Goal: Task Accomplishment & Management: Complete application form

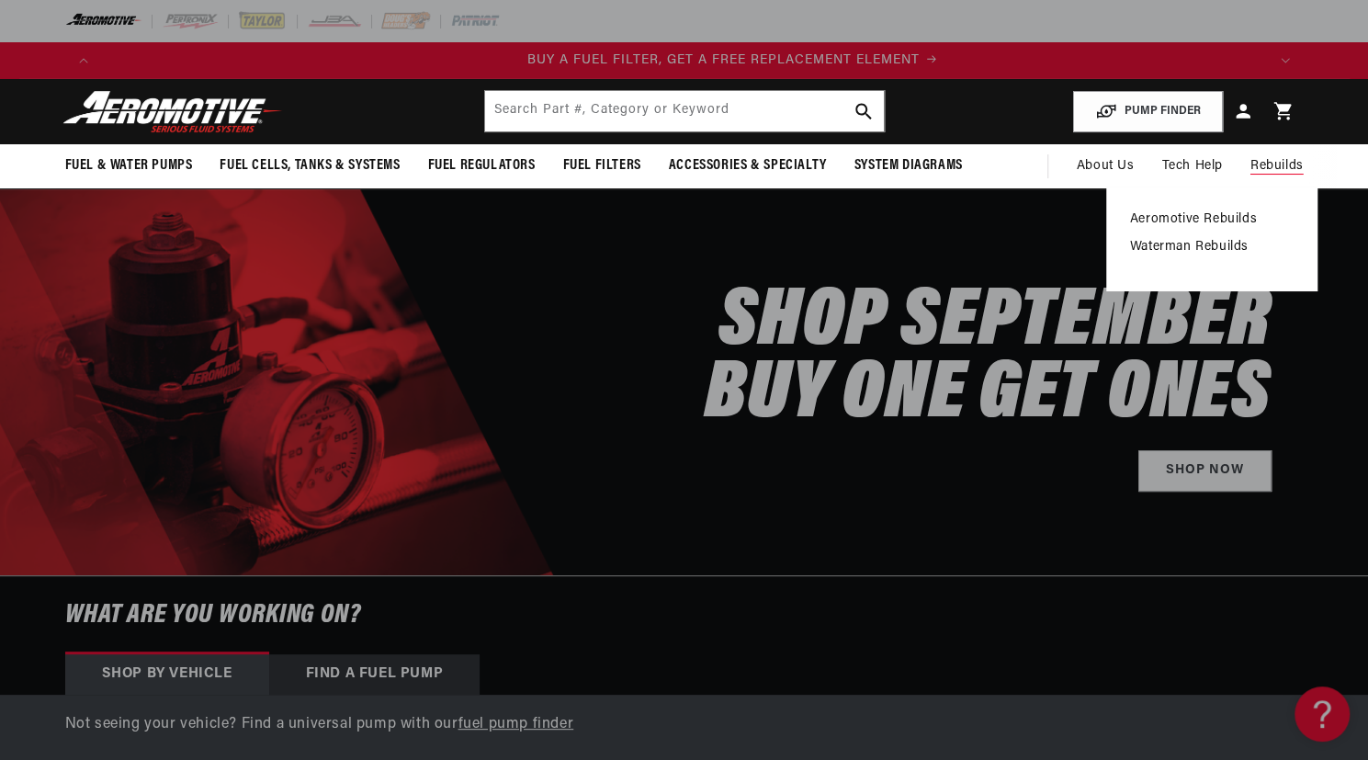
scroll to position [0, 1119]
click at [1236, 228] on link "Aeromotive Rebuilds" at bounding box center [1211, 219] width 163 height 17
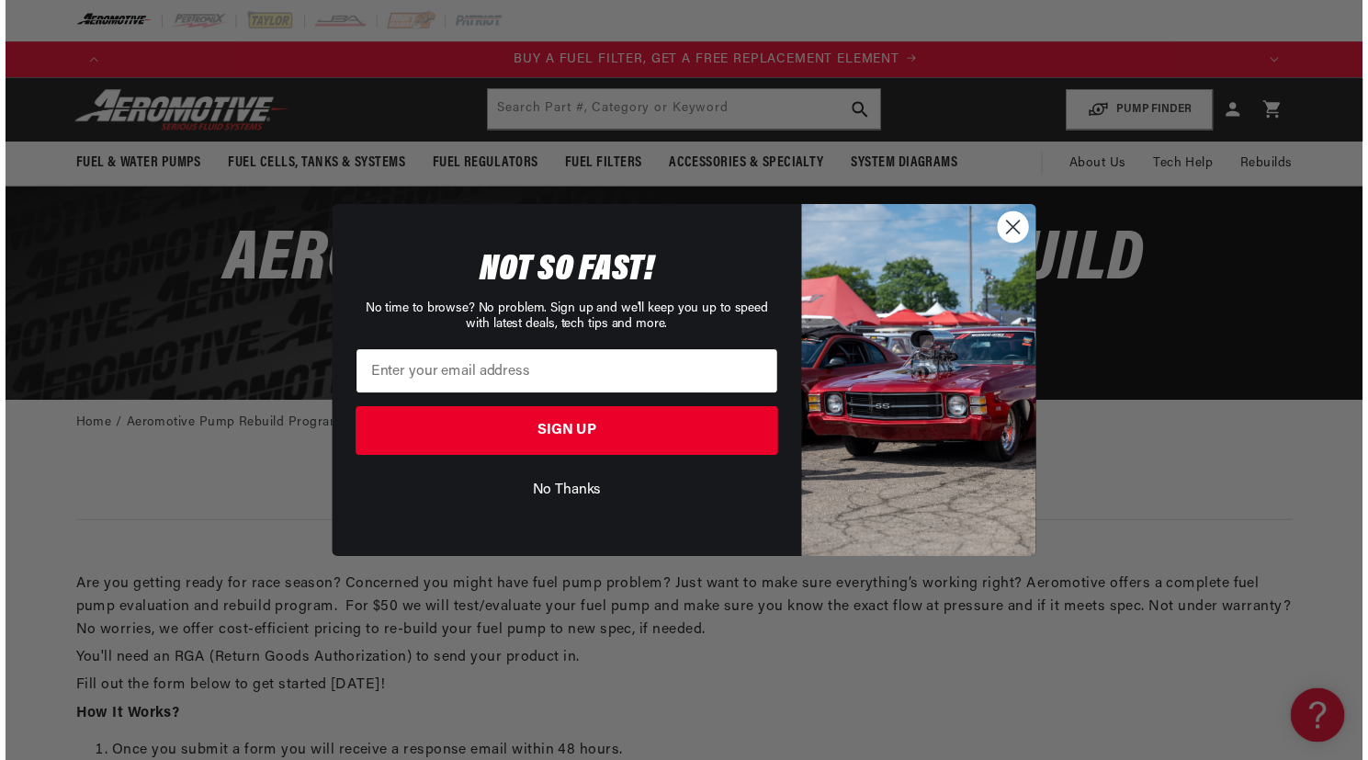
scroll to position [0, 1133]
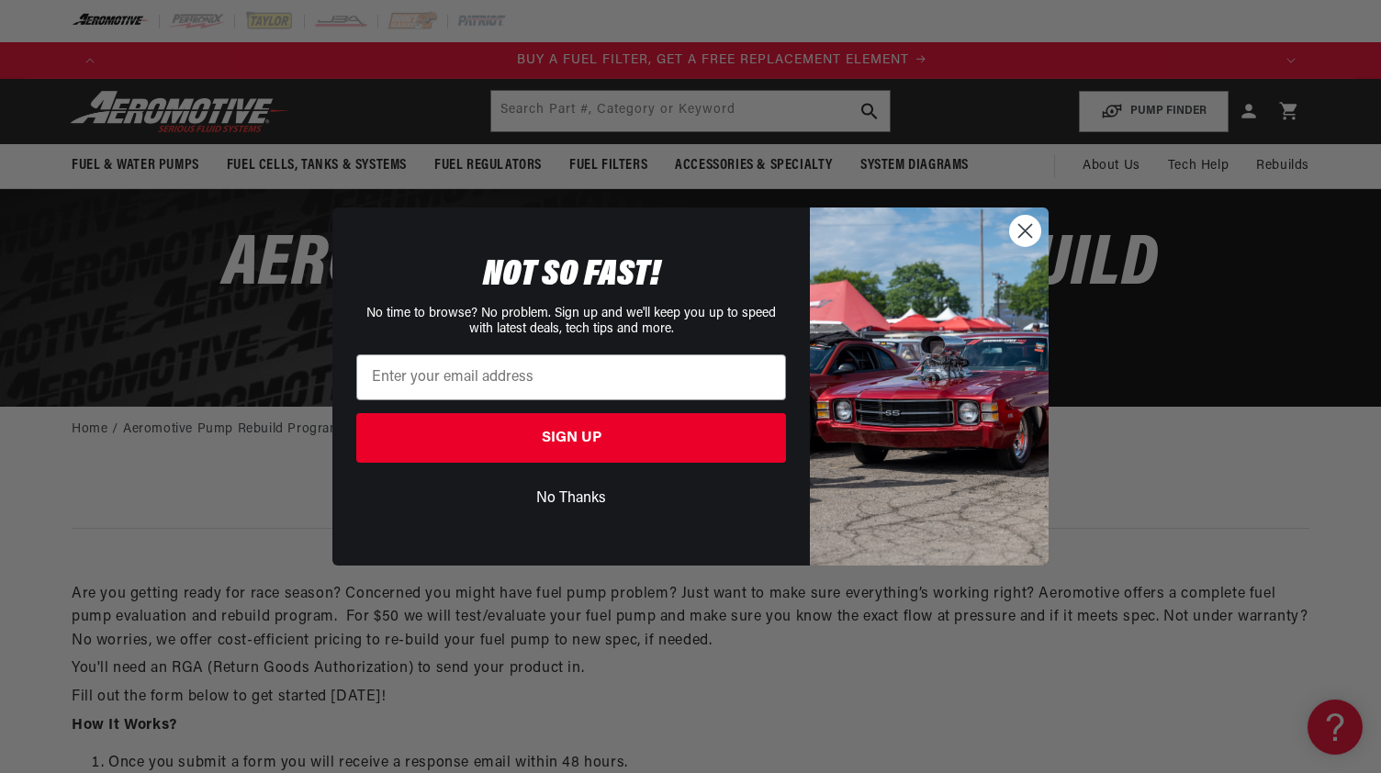
click at [1030, 233] on circle "Close dialog" at bounding box center [1025, 231] width 30 height 30
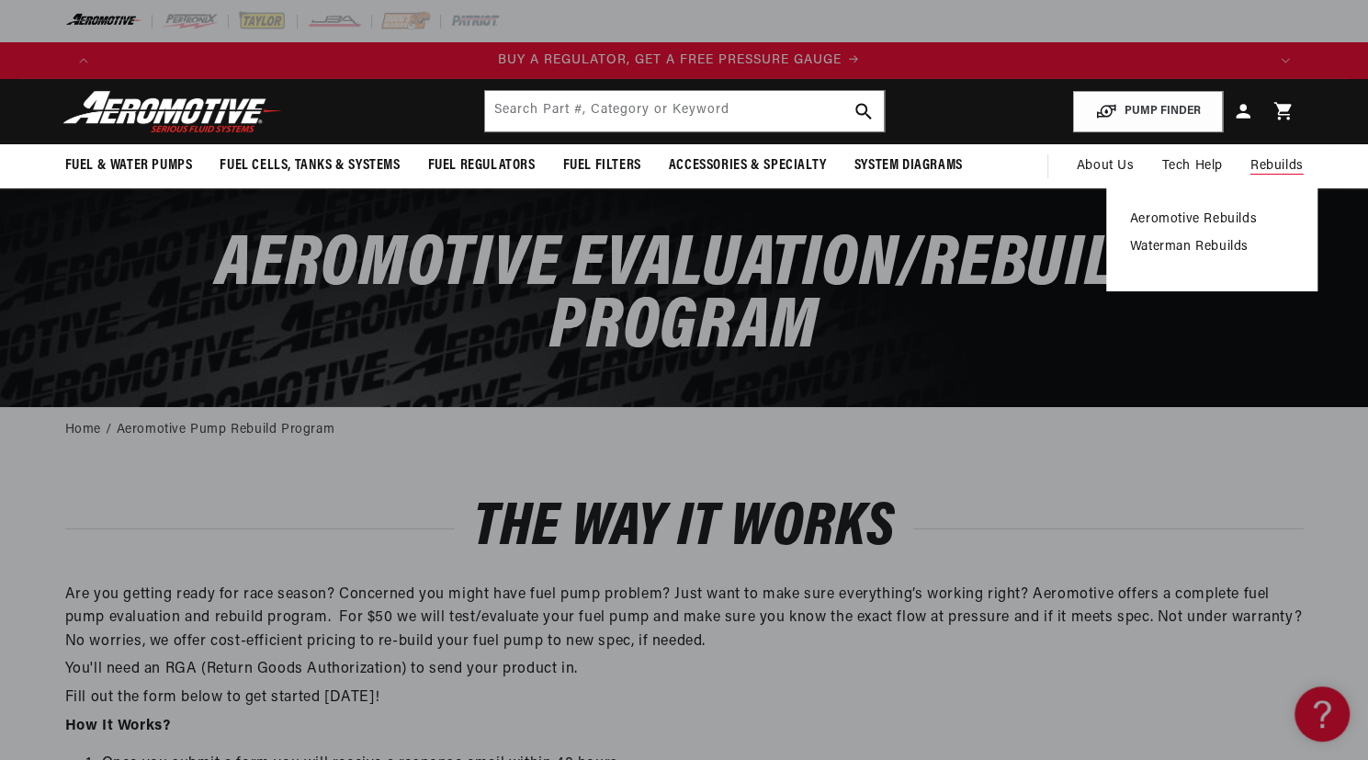
scroll to position [0, 0]
click at [1250, 228] on link "Aeromotive Rebuilds" at bounding box center [1211, 219] width 163 height 17
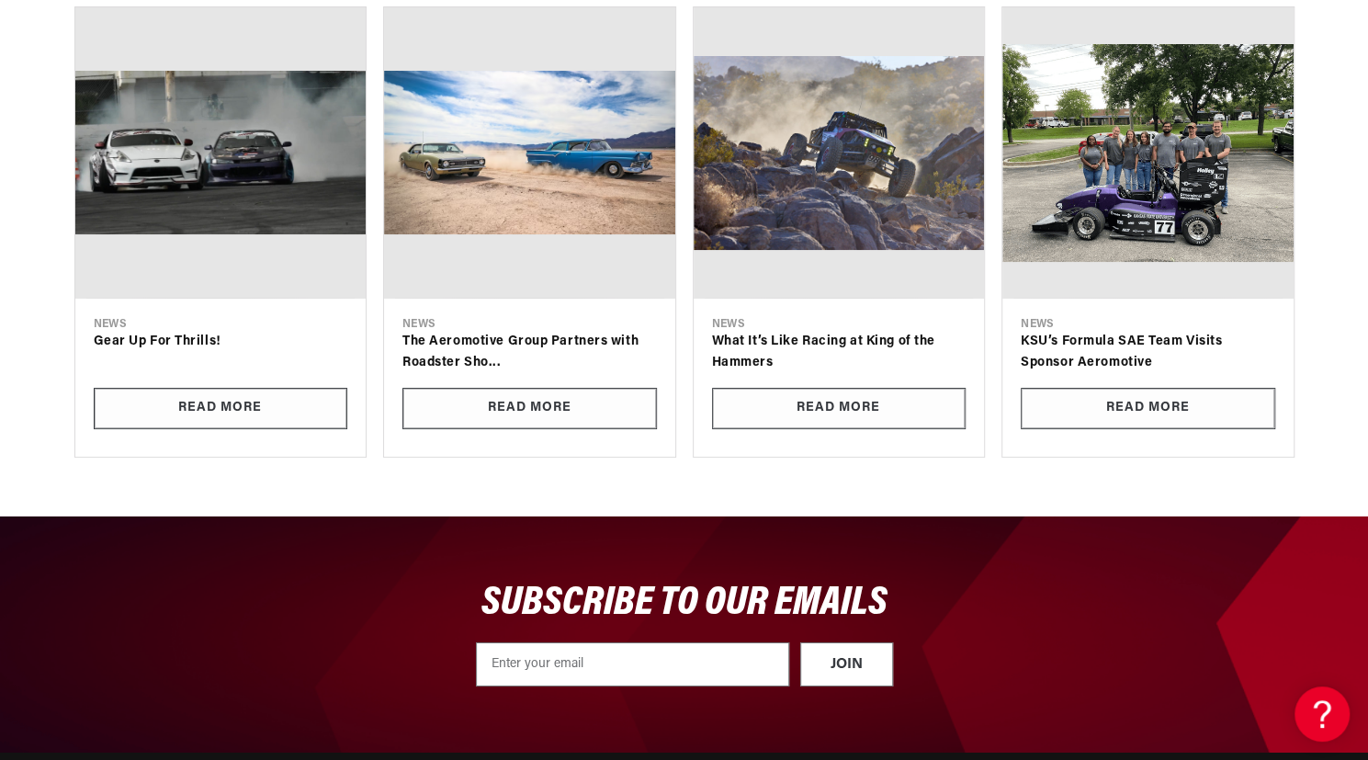
scroll to position [0, 3358]
type input "Antonio Tharpe"
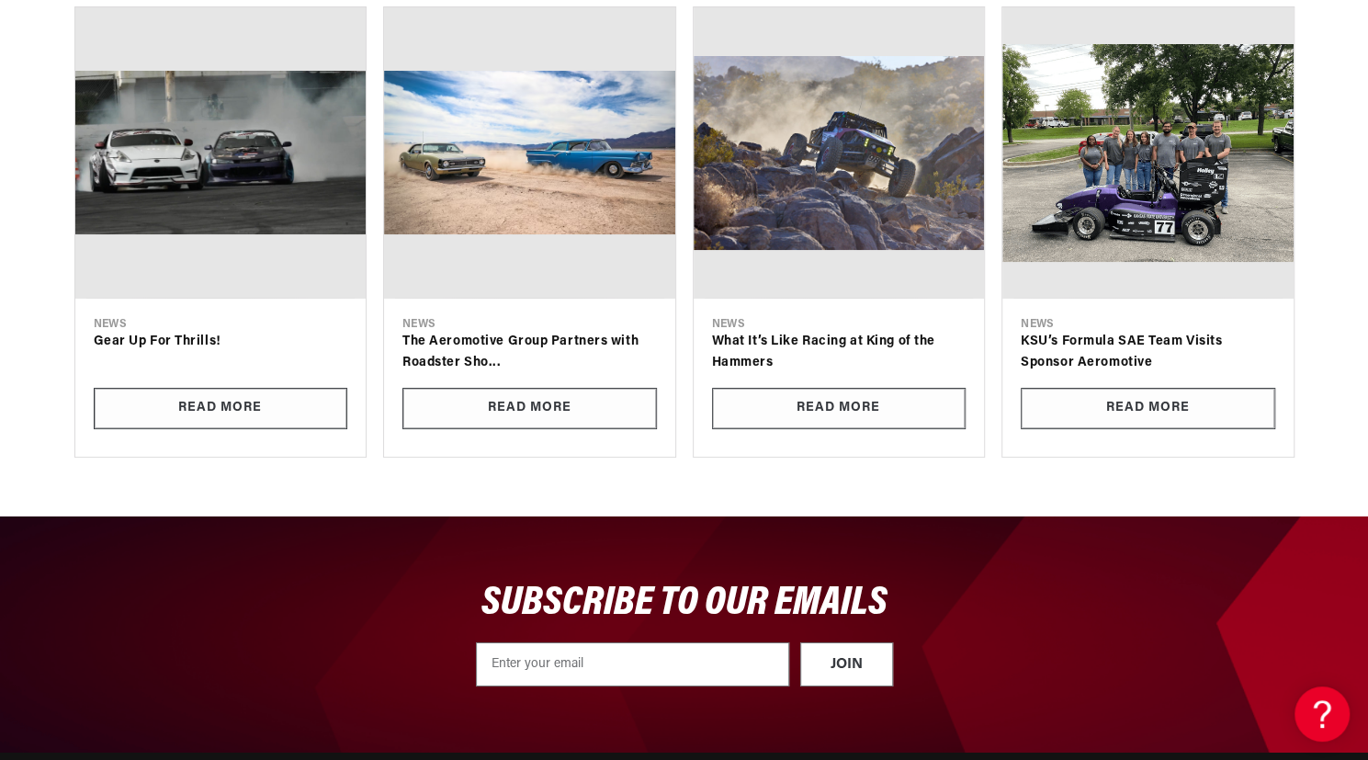
scroll to position [0, 2238]
type input "604 E 104th street"
type input "Chicago"
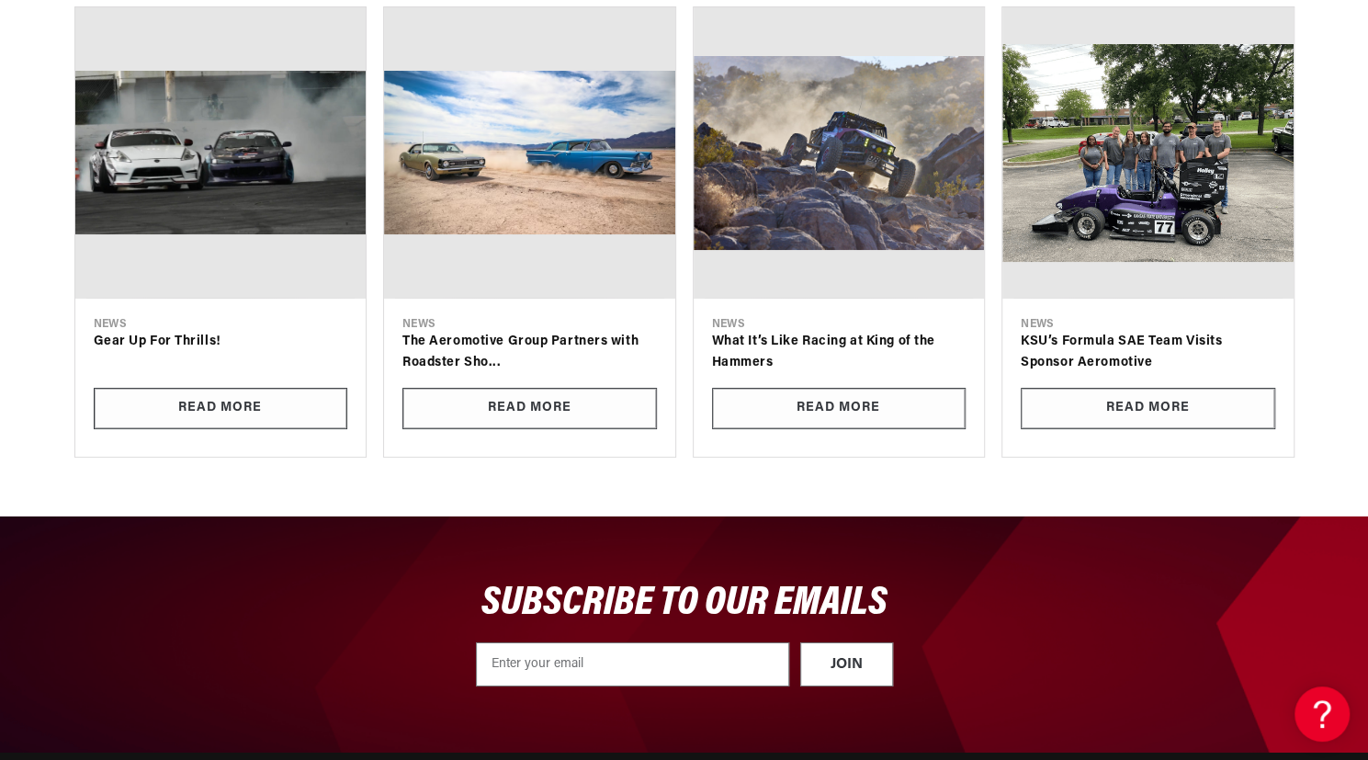
select select "Illinois"
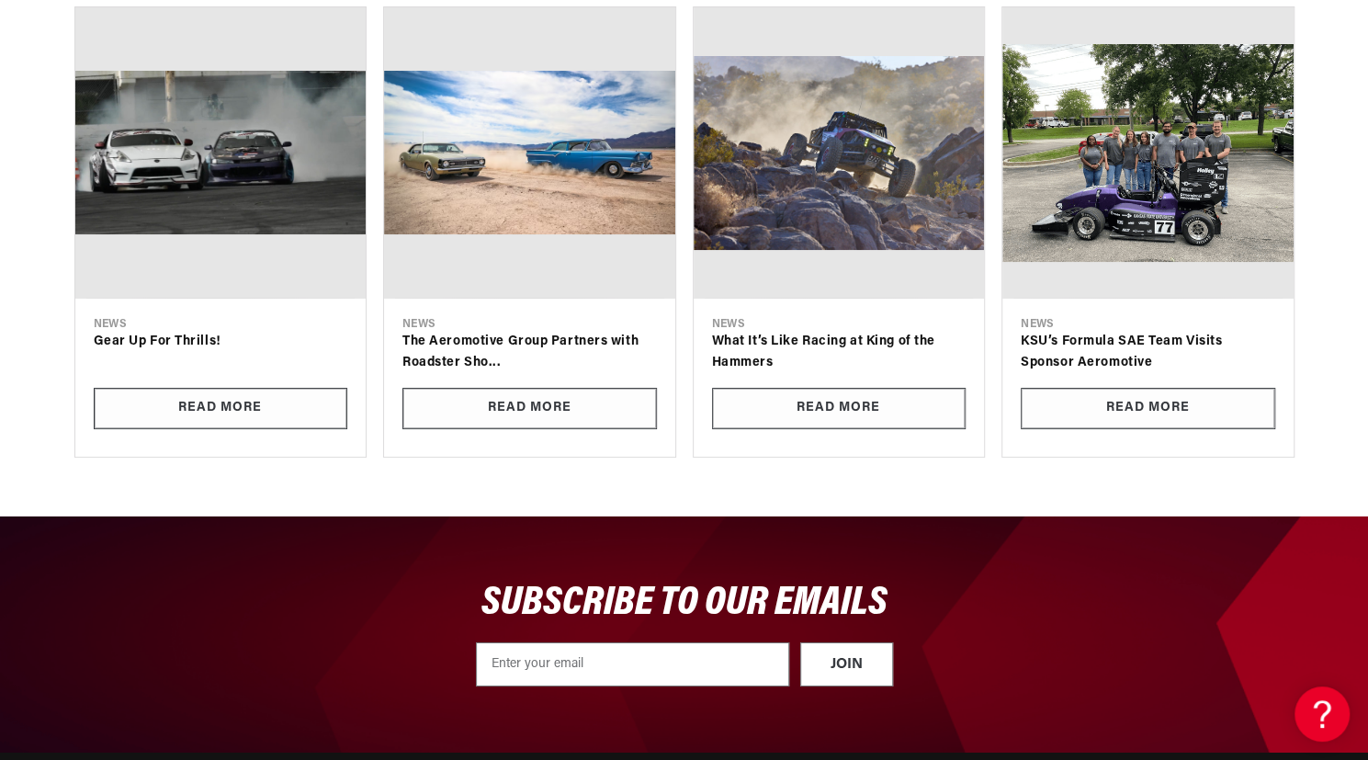
type input "60628"
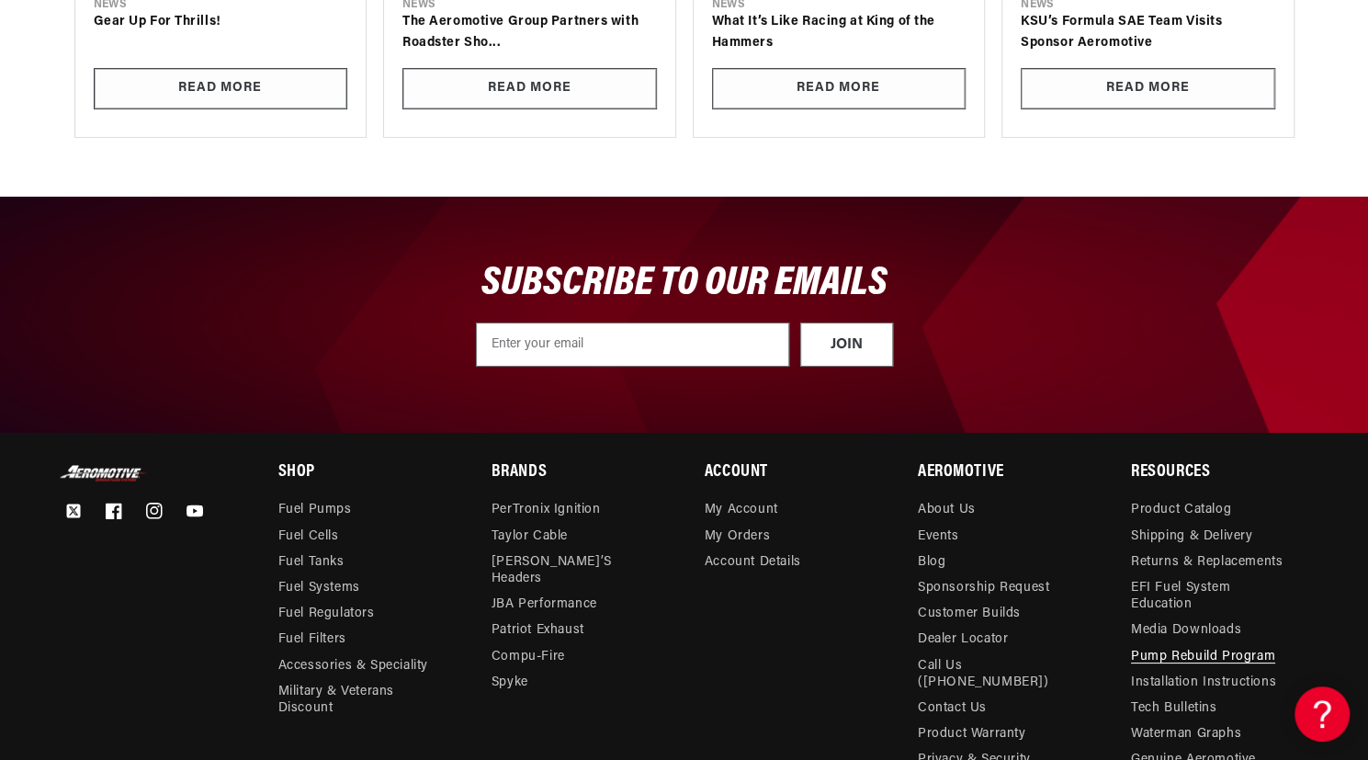
scroll to position [0, 1119]
type input "Tonio1993@yahoo.com"
type input "7735628523"
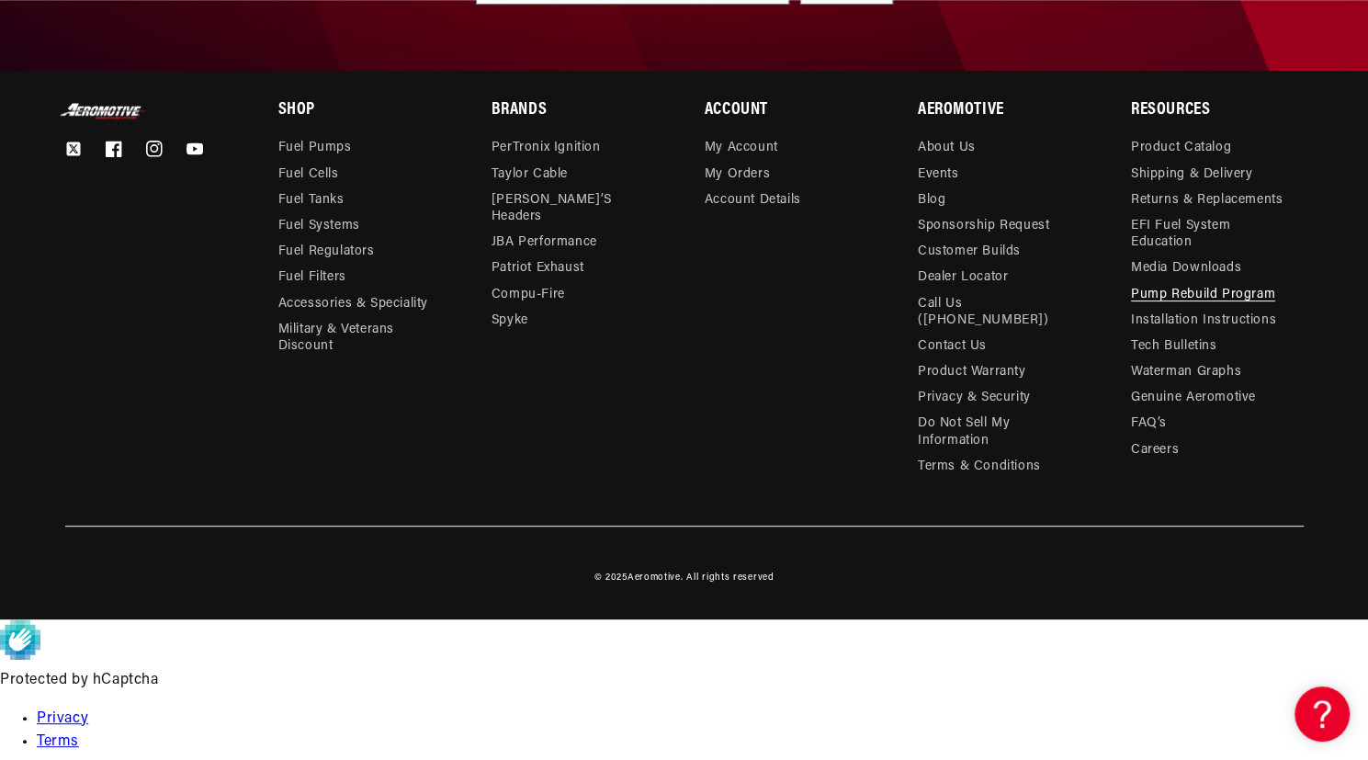
scroll to position [0, 1119]
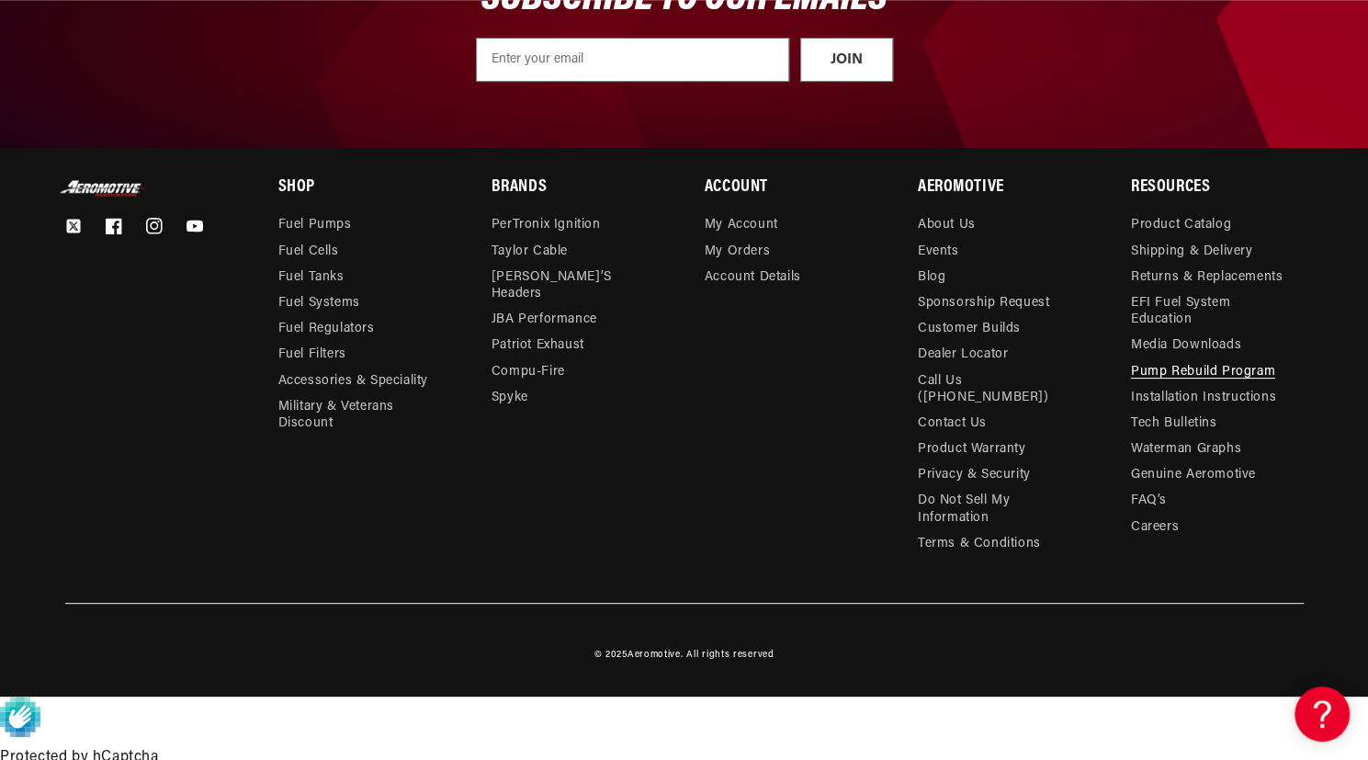
scroll to position [0, 2238]
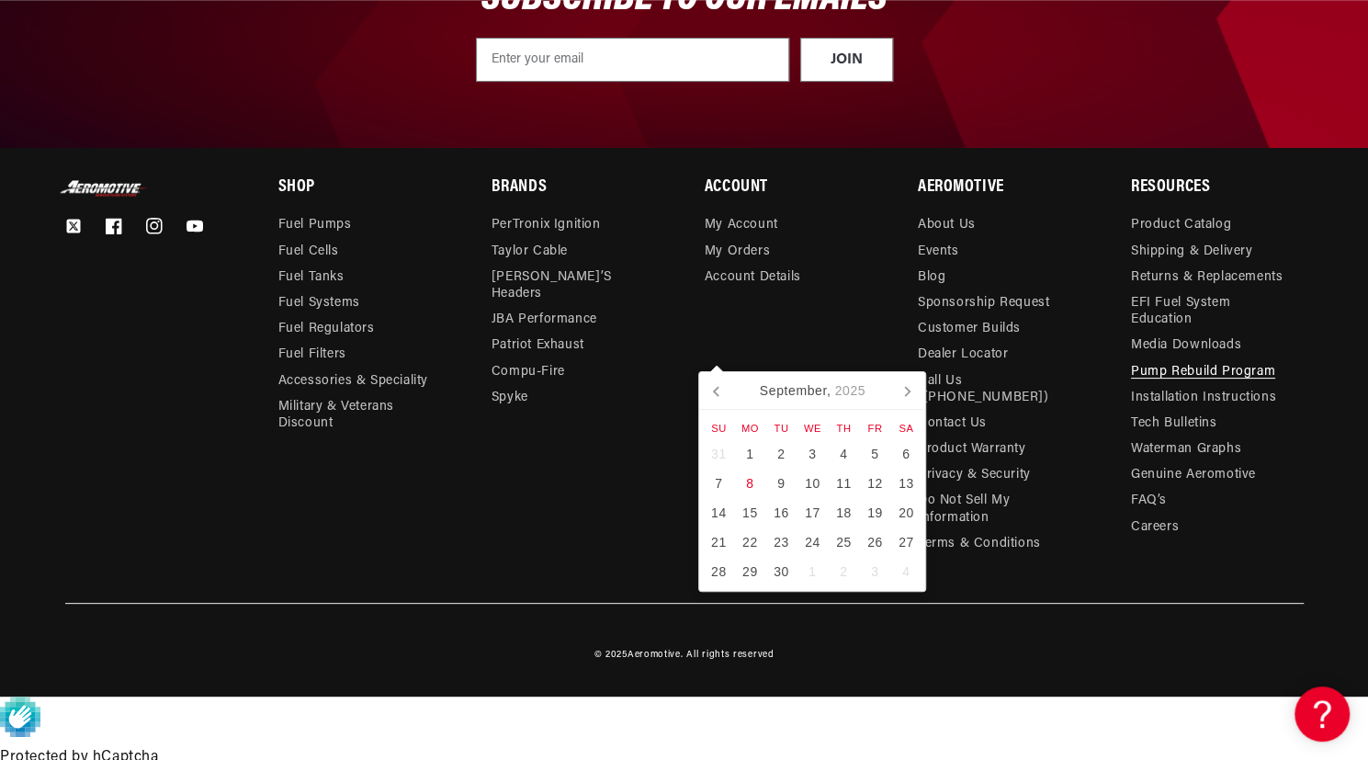
type input "7/4/2016"
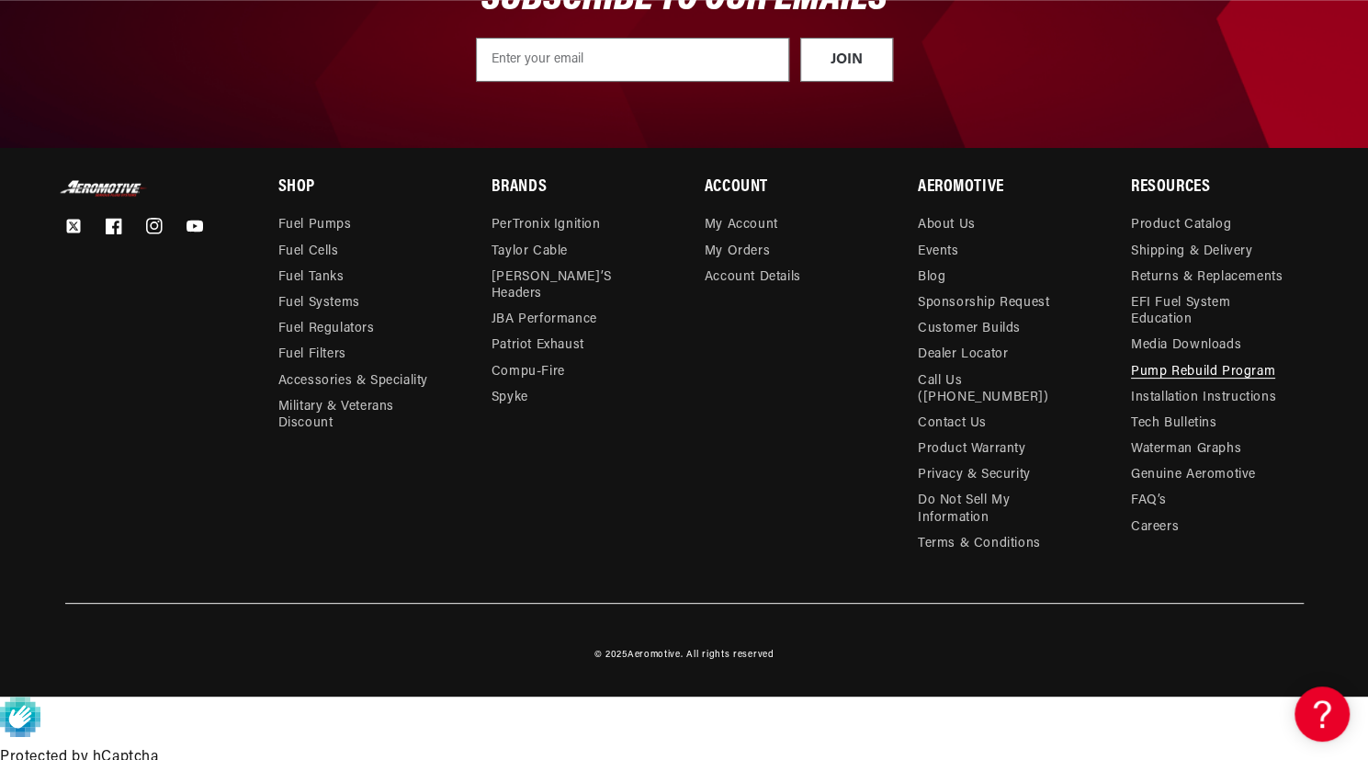
scroll to position [0, 3358]
select select "Wholesale Dealer (e.g., Summit, JEGS, etc.)"
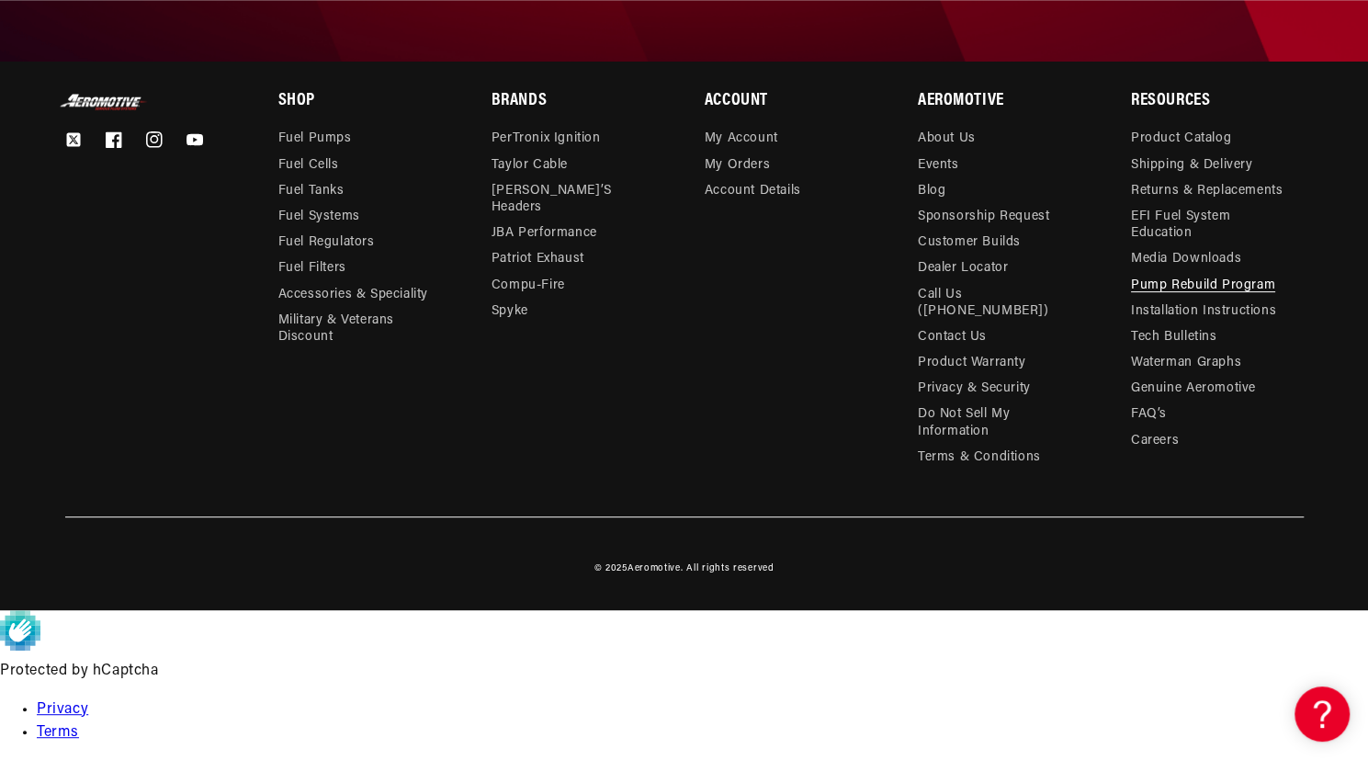
type textarea "When power is applied the pump clicks only."
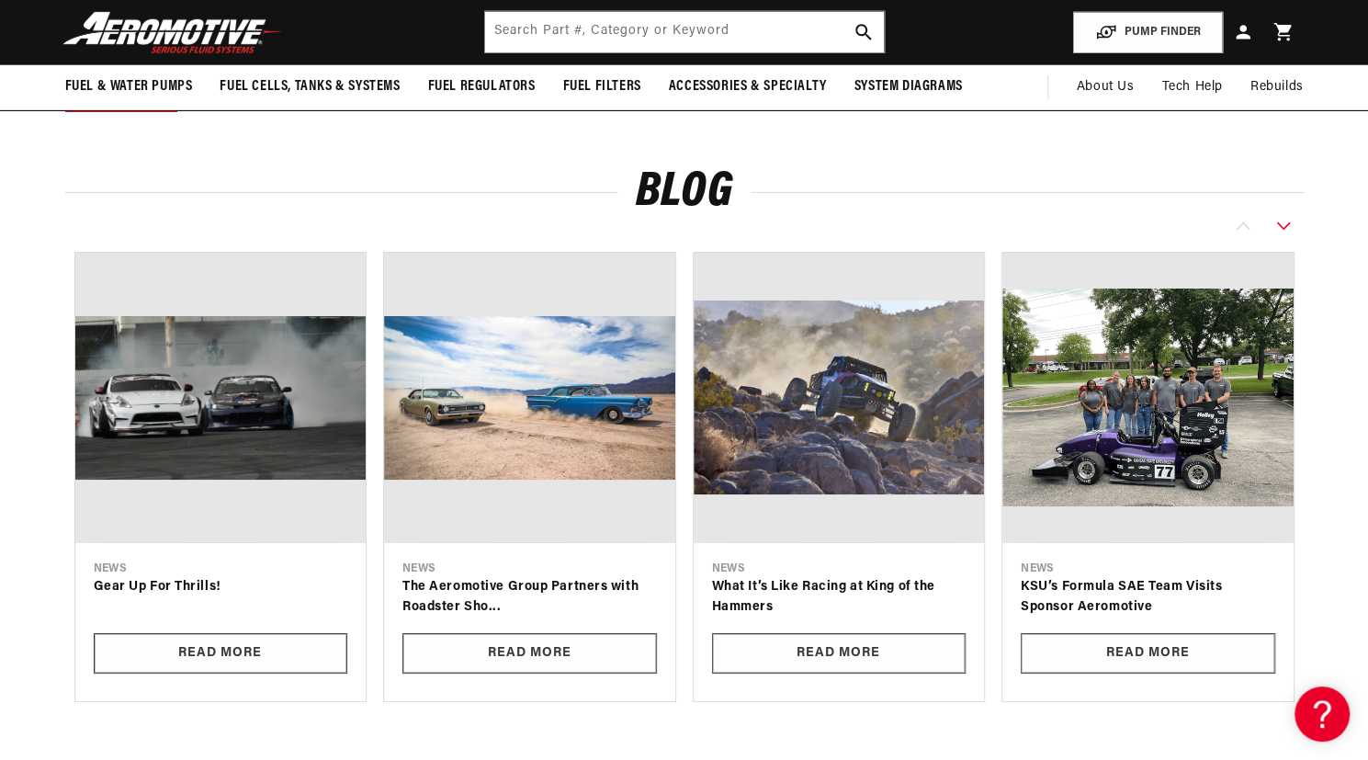
scroll to position [0, 2238]
